Goal: Task Accomplishment & Management: Manage account settings

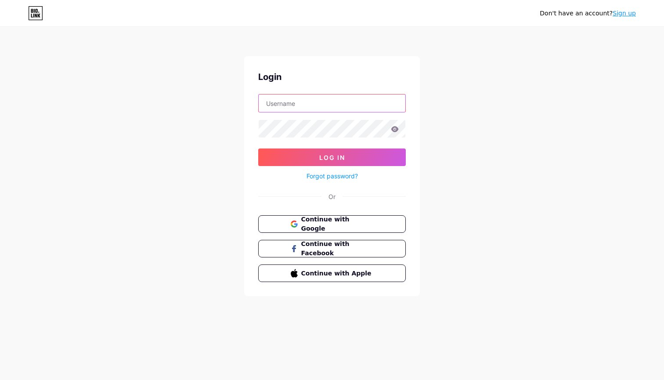
type input "jdechelonllc"
click at [332, 157] on button "Log In" at bounding box center [332, 157] width 148 height 18
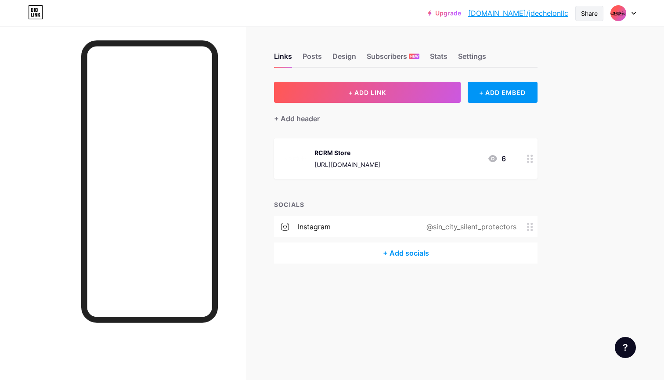
click at [587, 15] on div "Share" at bounding box center [589, 13] width 17 height 9
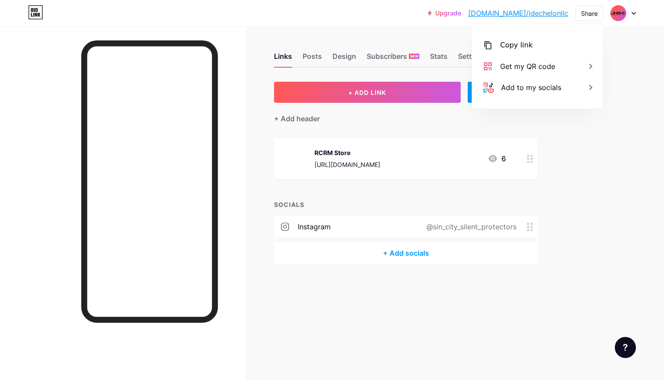
click at [586, 241] on div "Upgrade [DOMAIN_NAME]/jdeche... [DOMAIN_NAME]/jdechelonllc Share Copy link [URL…" at bounding box center [332, 190] width 664 height 380
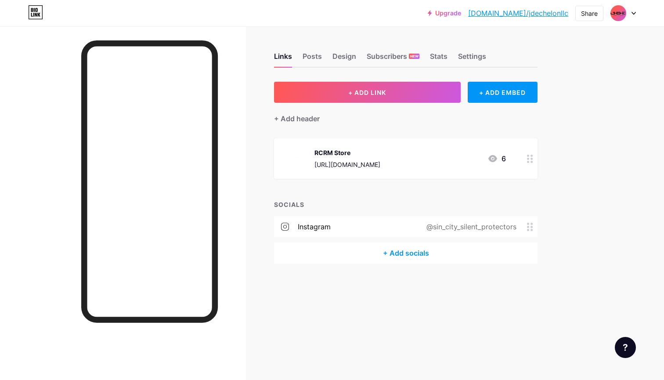
click at [395, 251] on div "+ Add socials" at bounding box center [405, 252] width 263 height 21
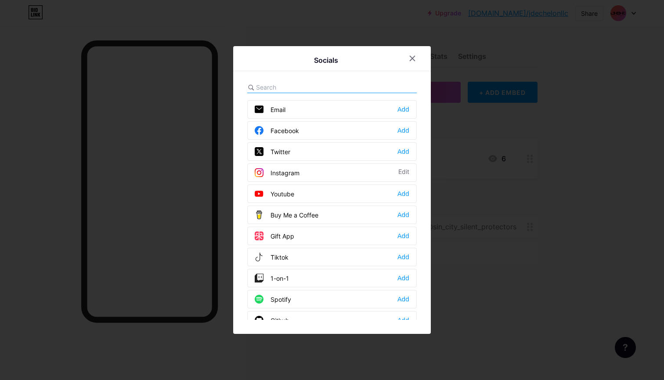
click at [312, 172] on div "Instagram Edit" at bounding box center [331, 172] width 169 height 18
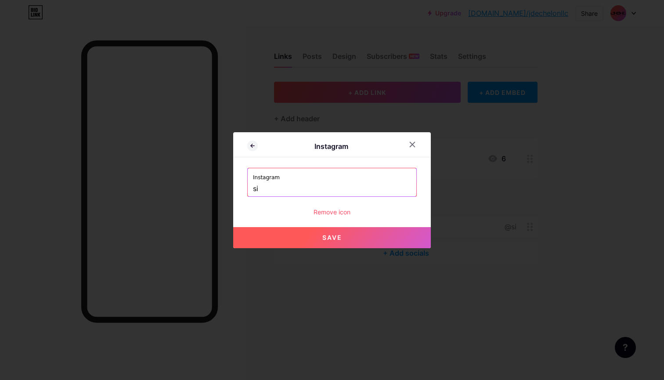
type input "s"
click at [320, 188] on input "[PERSON_NAME]" at bounding box center [332, 188] width 158 height 15
paste input "[URL][DOMAIN_NAME][DOMAIN_NAME]"
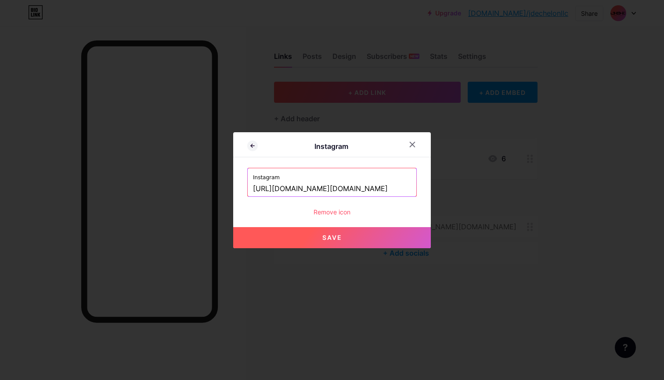
drag, startPoint x: 320, startPoint y: 190, endPoint x: 177, endPoint y: 188, distance: 143.6
click at [177, 188] on div "Instagram Instagram [URL][DOMAIN_NAME][DOMAIN_NAME] Remove icon Save" at bounding box center [332, 190] width 664 height 380
click at [330, 188] on input "[PERSON_NAME].dleada/#" at bounding box center [332, 188] width 158 height 15
click at [253, 192] on input "[PERSON_NAME].dleada" at bounding box center [332, 188] width 158 height 15
click at [331, 235] on span "Save" at bounding box center [332, 237] width 20 height 7
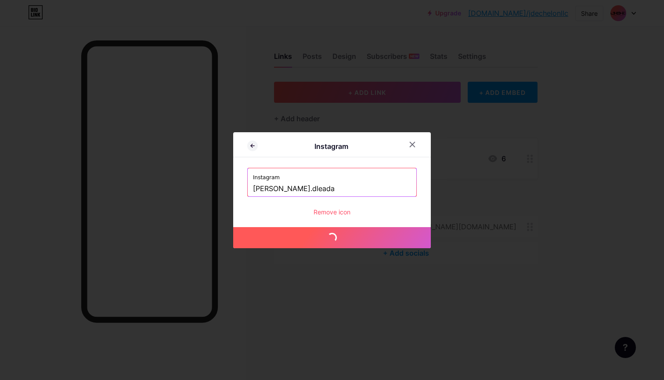
type input "[URL][DOMAIN_NAME][DOMAIN_NAME]"
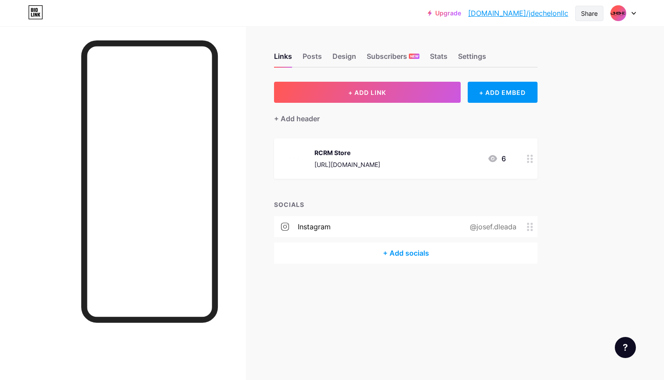
click at [594, 11] on div "Share" at bounding box center [589, 13] width 17 height 9
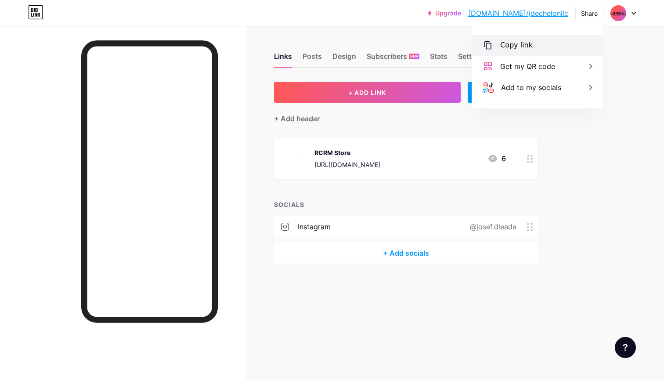
click at [518, 43] on div "Copy link" at bounding box center [516, 45] width 32 height 11
click at [607, 150] on div "Upgrade [DOMAIN_NAME]/jdeche... [DOMAIN_NAME]/jdechelonllc Share Copy link [URL…" at bounding box center [332, 190] width 664 height 380
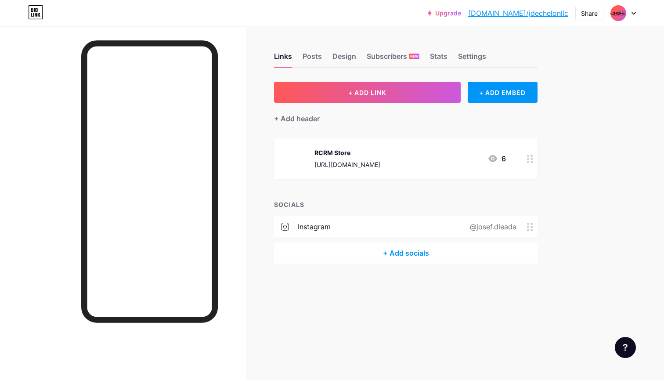
click at [636, 12] on div "Upgrade [DOMAIN_NAME]/jdeche... [DOMAIN_NAME]/jdechelonllc Share Switch account…" at bounding box center [332, 13] width 664 height 16
click at [634, 14] on icon at bounding box center [634, 13] width 4 height 2
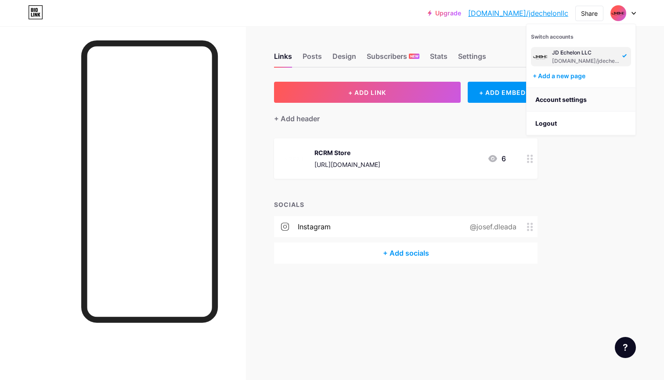
click at [573, 101] on link "Account settings" at bounding box center [580, 100] width 109 height 24
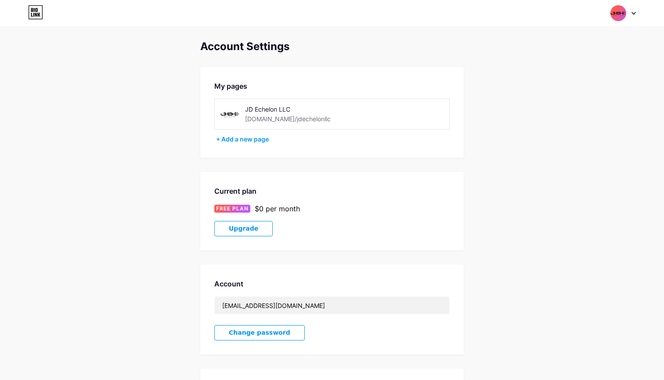
click at [303, 111] on div "JD Echelon LLC" at bounding box center [307, 108] width 124 height 9
click at [271, 112] on div "JD Echelon LLC" at bounding box center [307, 108] width 124 height 9
click at [265, 109] on div "JD Echelon LLC" at bounding box center [307, 108] width 124 height 9
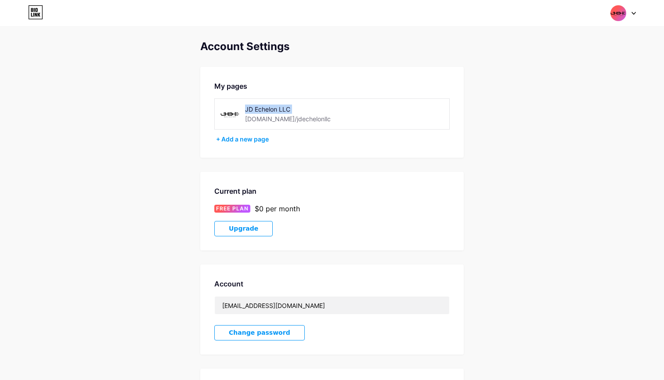
click at [265, 109] on div "JD Echelon LLC" at bounding box center [307, 108] width 124 height 9
click at [630, 18] on div at bounding box center [622, 13] width 25 height 16
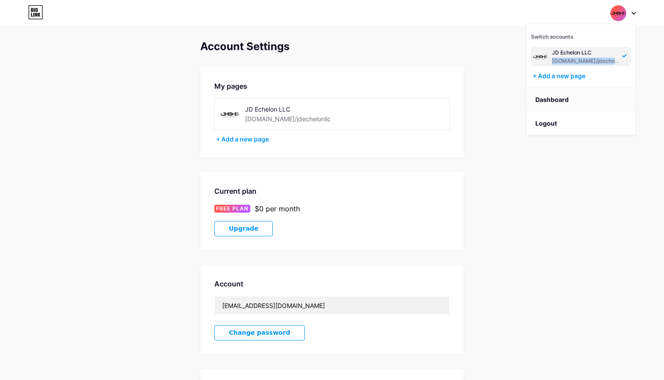
click at [554, 98] on link "Dashboard" at bounding box center [580, 100] width 109 height 24
